Goal: Task Accomplishment & Management: Manage account settings

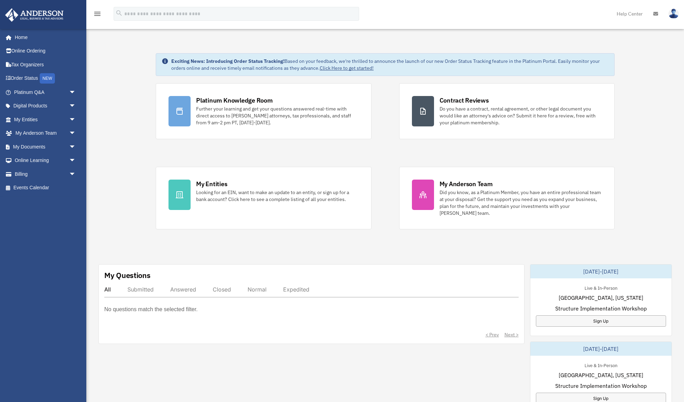
click at [655, 12] on icon at bounding box center [656, 13] width 5 height 5
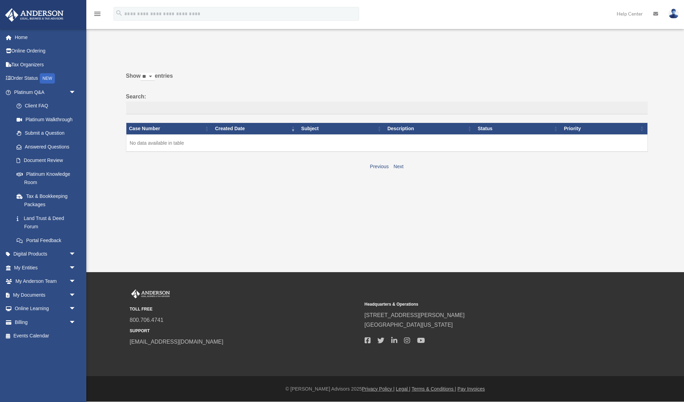
click at [676, 11] on img at bounding box center [674, 14] width 10 height 10
click at [549, 59] on link "Logout" at bounding box center [570, 60] width 69 height 14
